Goal: Information Seeking & Learning: Stay updated

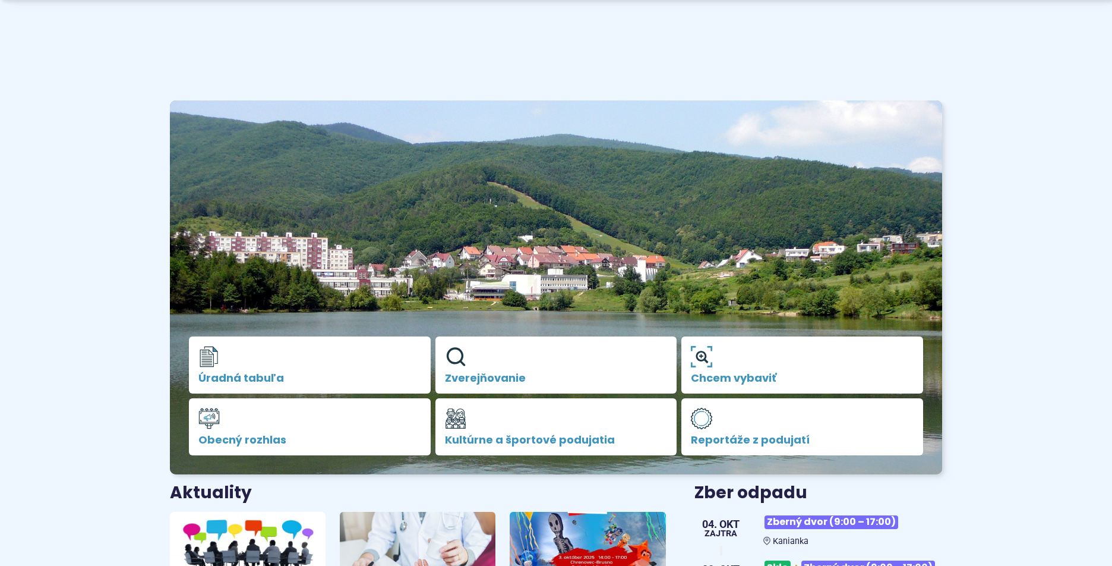
scroll to position [297, 0]
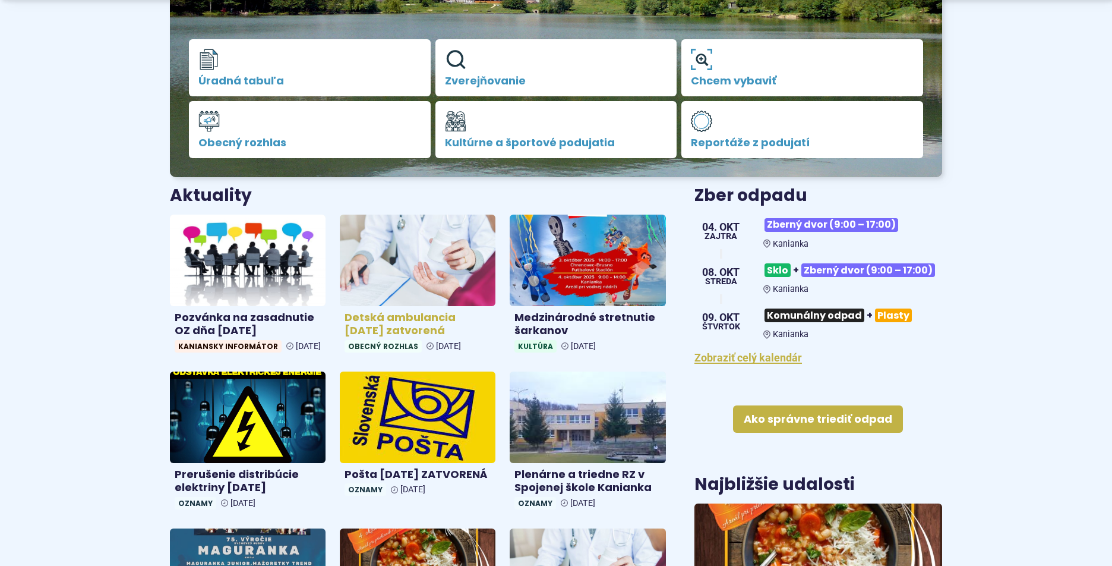
click at [433, 319] on h4 "Detská ambulancia [DATE] zatvorená" at bounding box center [418, 324] width 146 height 27
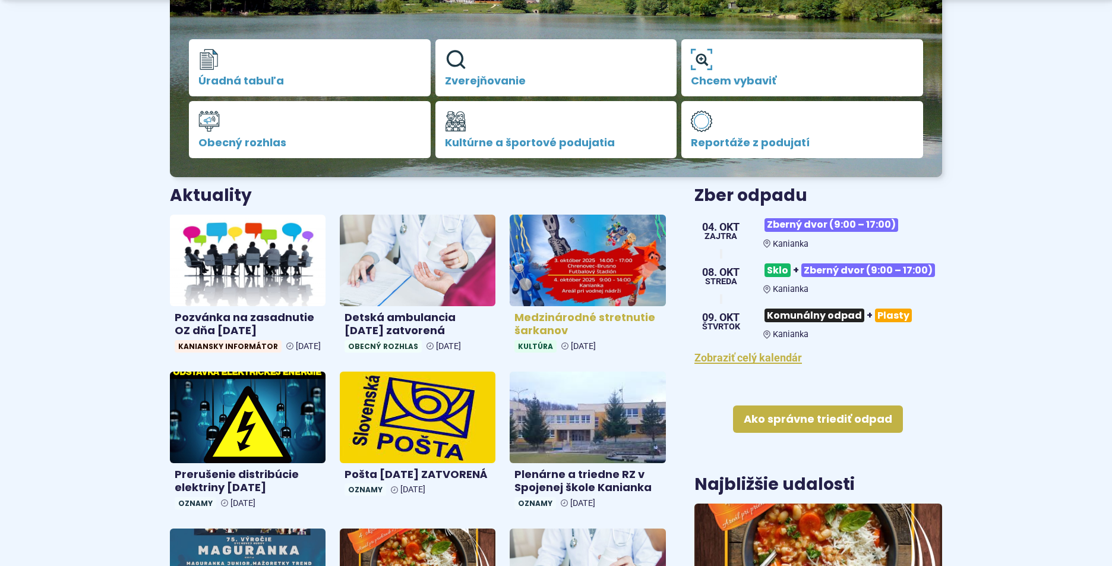
click at [561, 311] on h4 "Medzinárodné stretnutie šarkanov" at bounding box center [587, 324] width 146 height 27
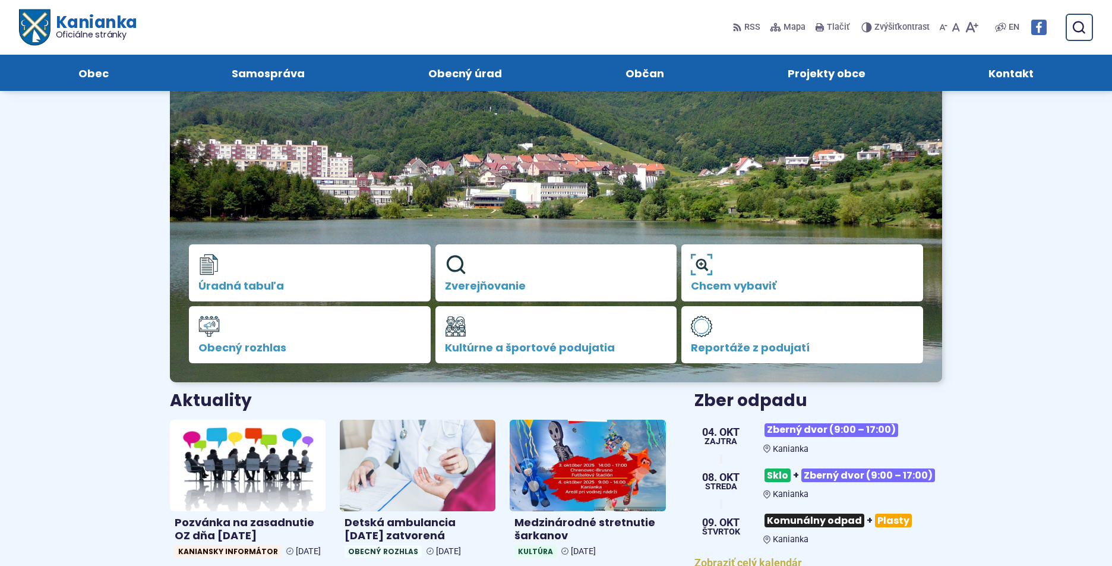
scroll to position [0, 0]
